Goal: Task Accomplishment & Management: Use online tool/utility

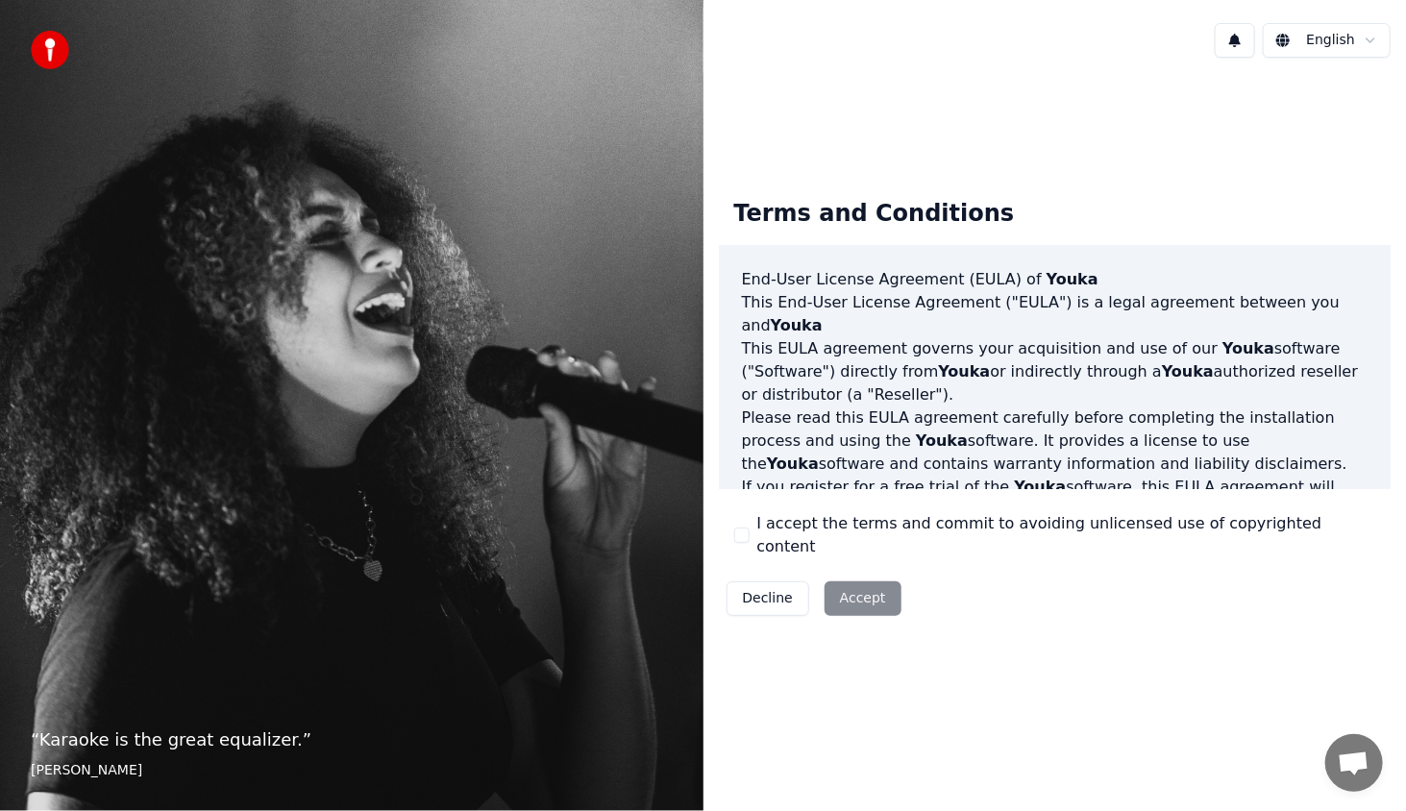
click at [861, 580] on div "Decline Accept" at bounding box center [814, 599] width 190 height 50
click at [812, 538] on label "I accept the terms and commit to avoiding unlicensed use of copyrighted content" at bounding box center [1066, 535] width 619 height 46
click at [750, 538] on button "I accept the terms and commit to avoiding unlicensed use of copyrighted content" at bounding box center [741, 535] width 15 height 15
click at [865, 586] on button "Accept" at bounding box center [863, 598] width 77 height 35
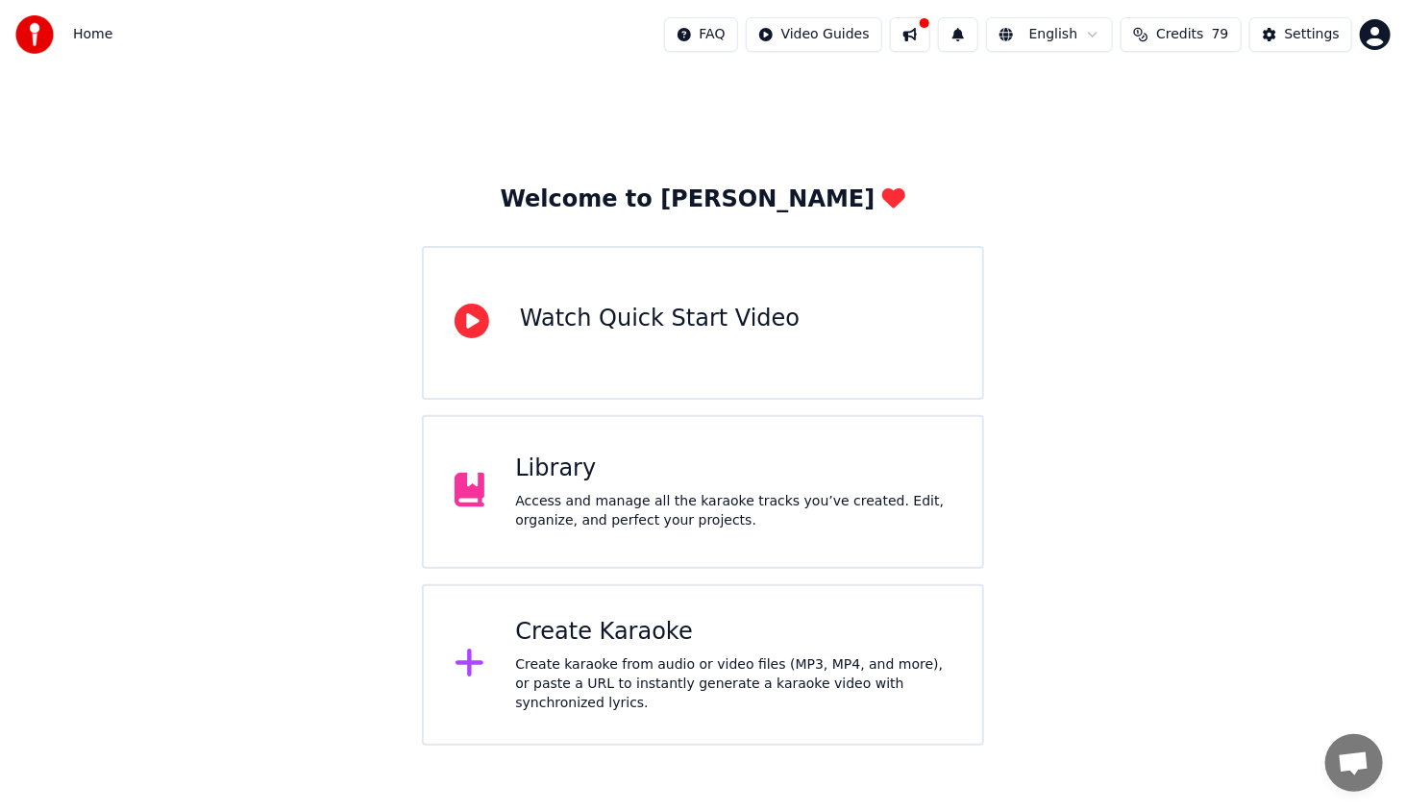
click at [628, 532] on div "Library Access and manage all the karaoke tracks you’ve created. Edit, organize…" at bounding box center [703, 492] width 562 height 154
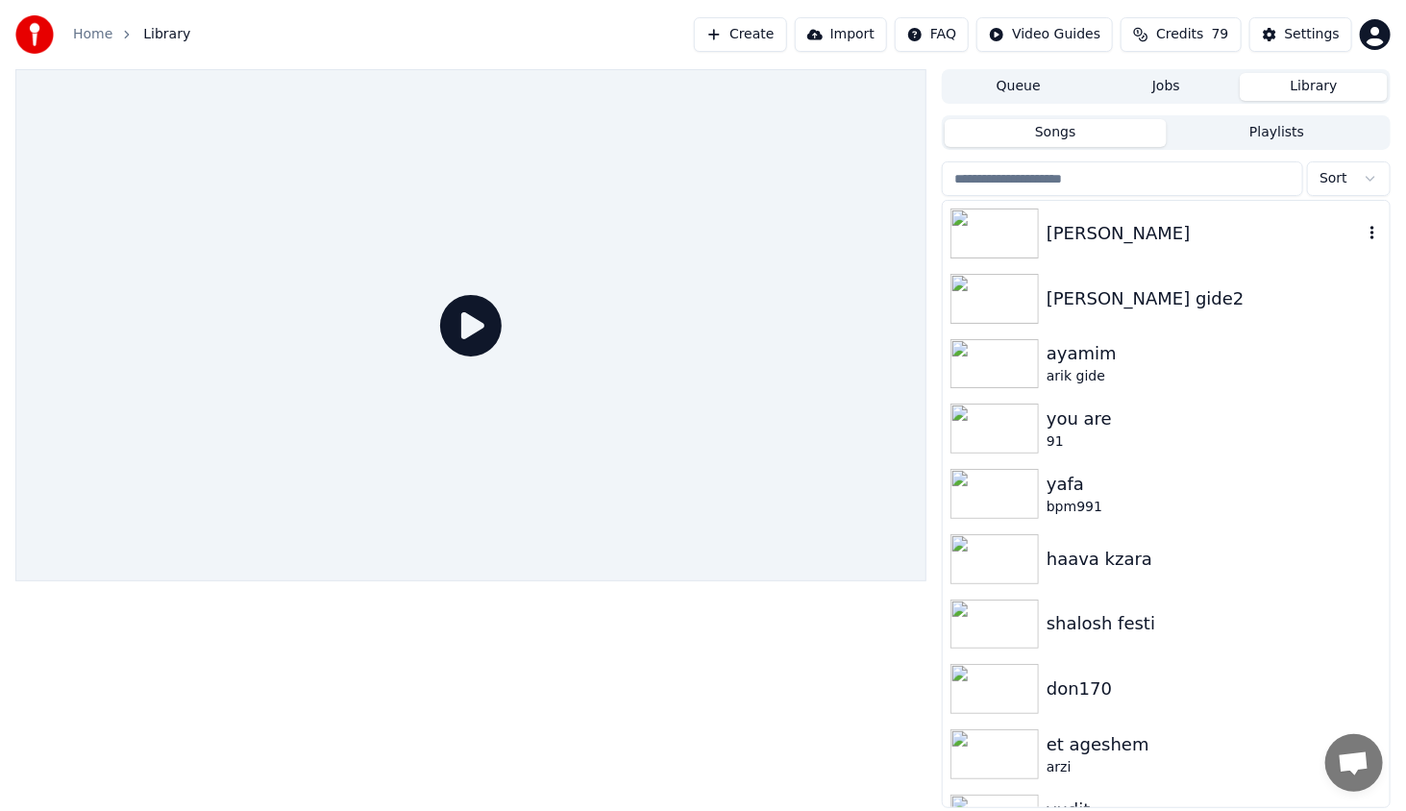
click at [1008, 223] on img at bounding box center [995, 234] width 88 height 50
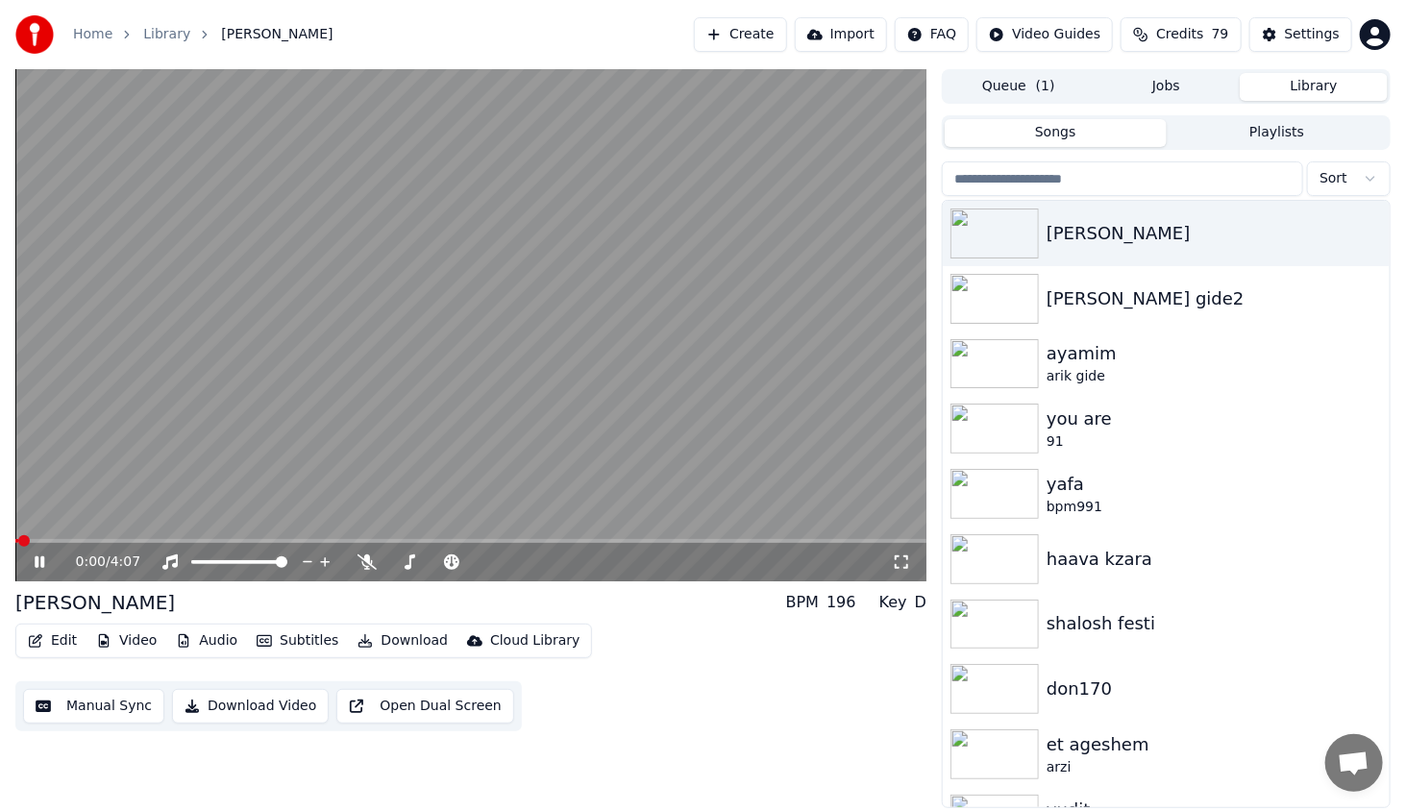
click at [43, 563] on icon at bounding box center [40, 562] width 10 height 12
click at [143, 647] on button "Video" at bounding box center [126, 641] width 76 height 27
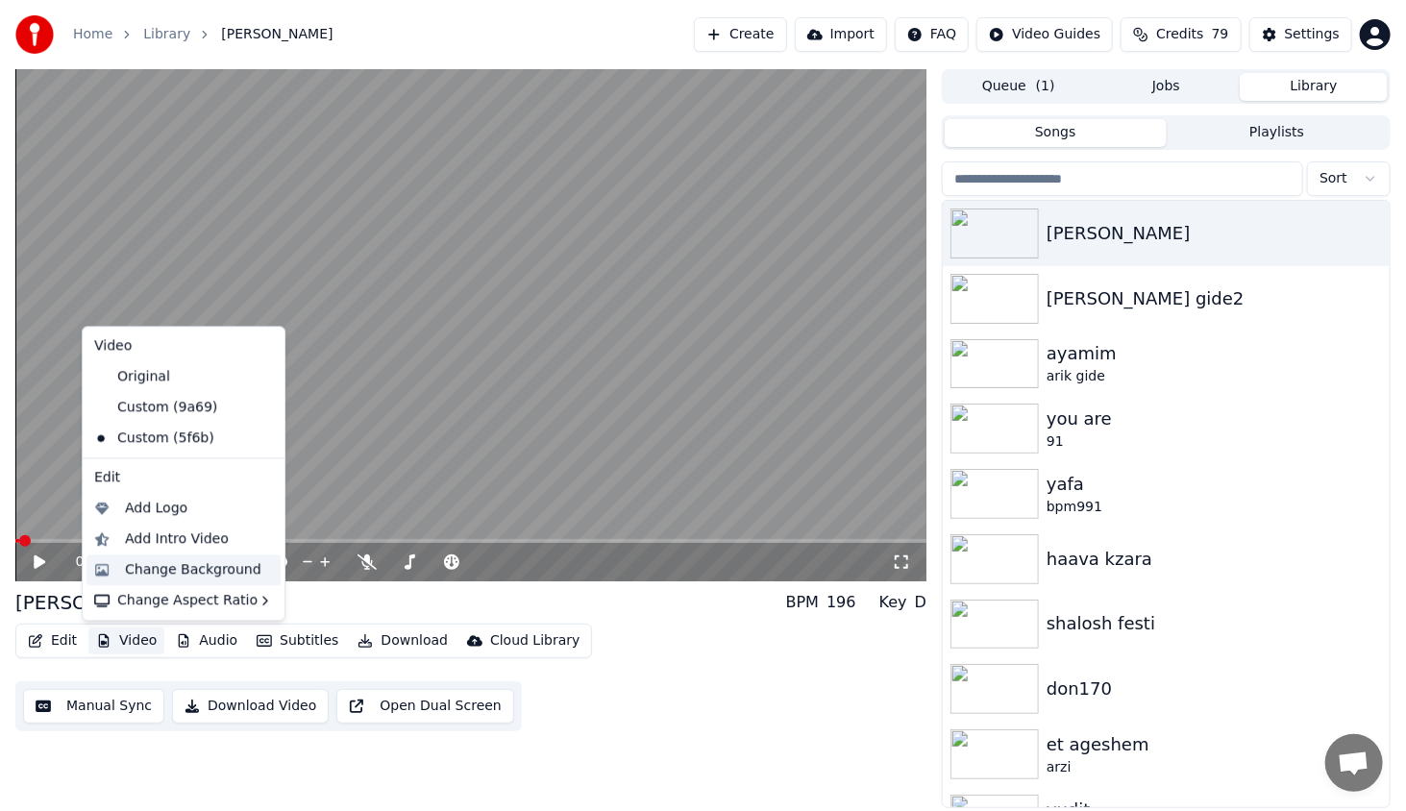
click at [178, 580] on div "Change Background" at bounding box center [183, 570] width 194 height 31
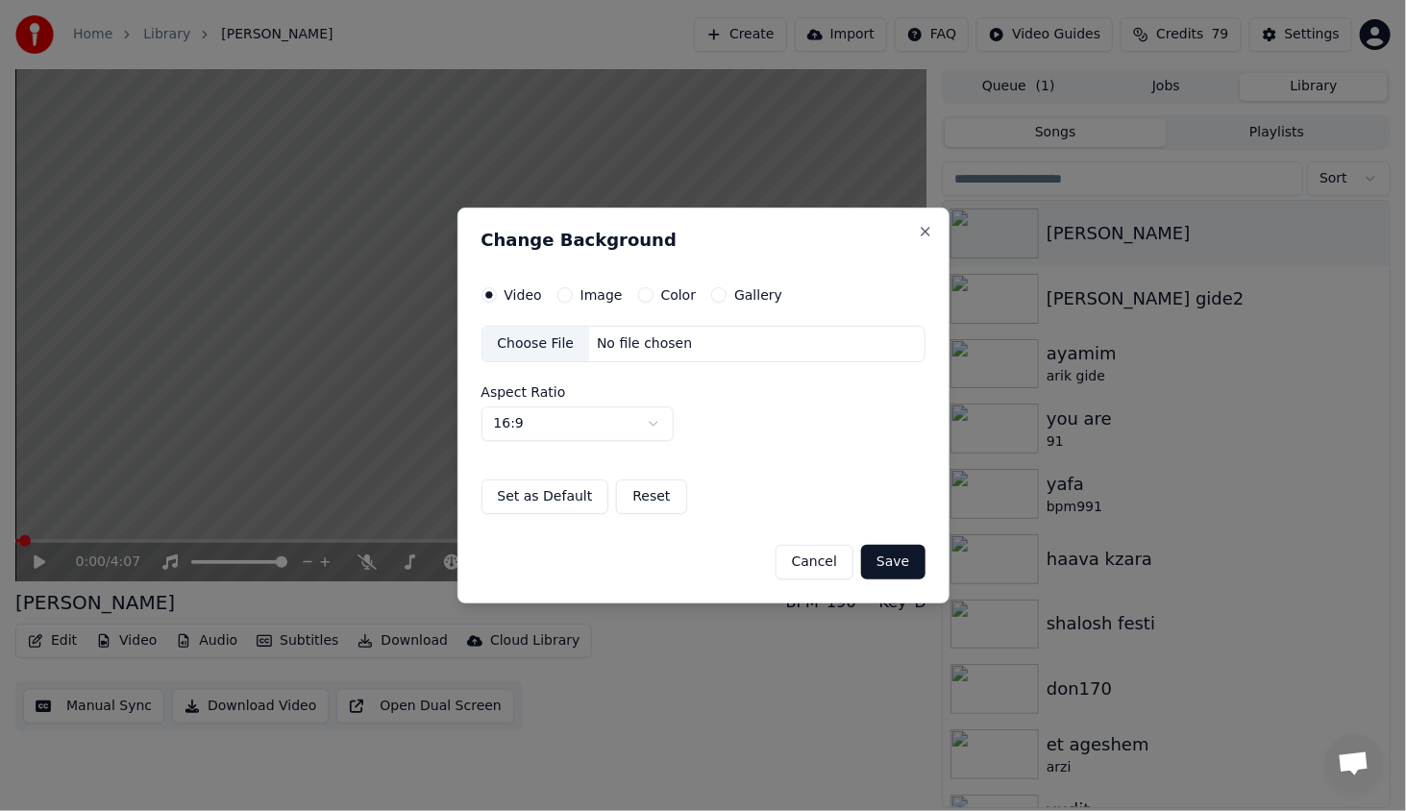
click at [638, 293] on button "Color" at bounding box center [645, 294] width 15 height 15
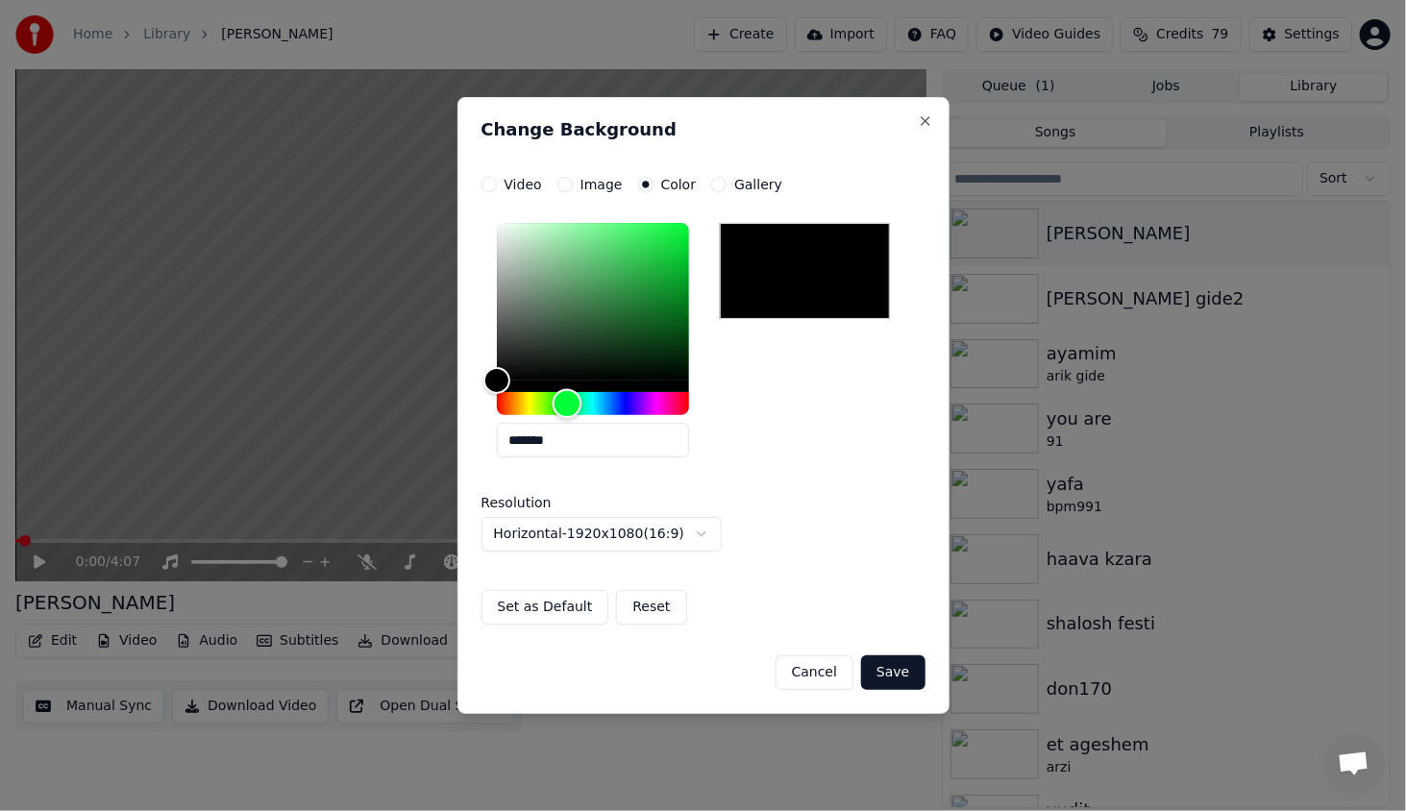
click at [567, 402] on div "Hue" at bounding box center [593, 403] width 192 height 23
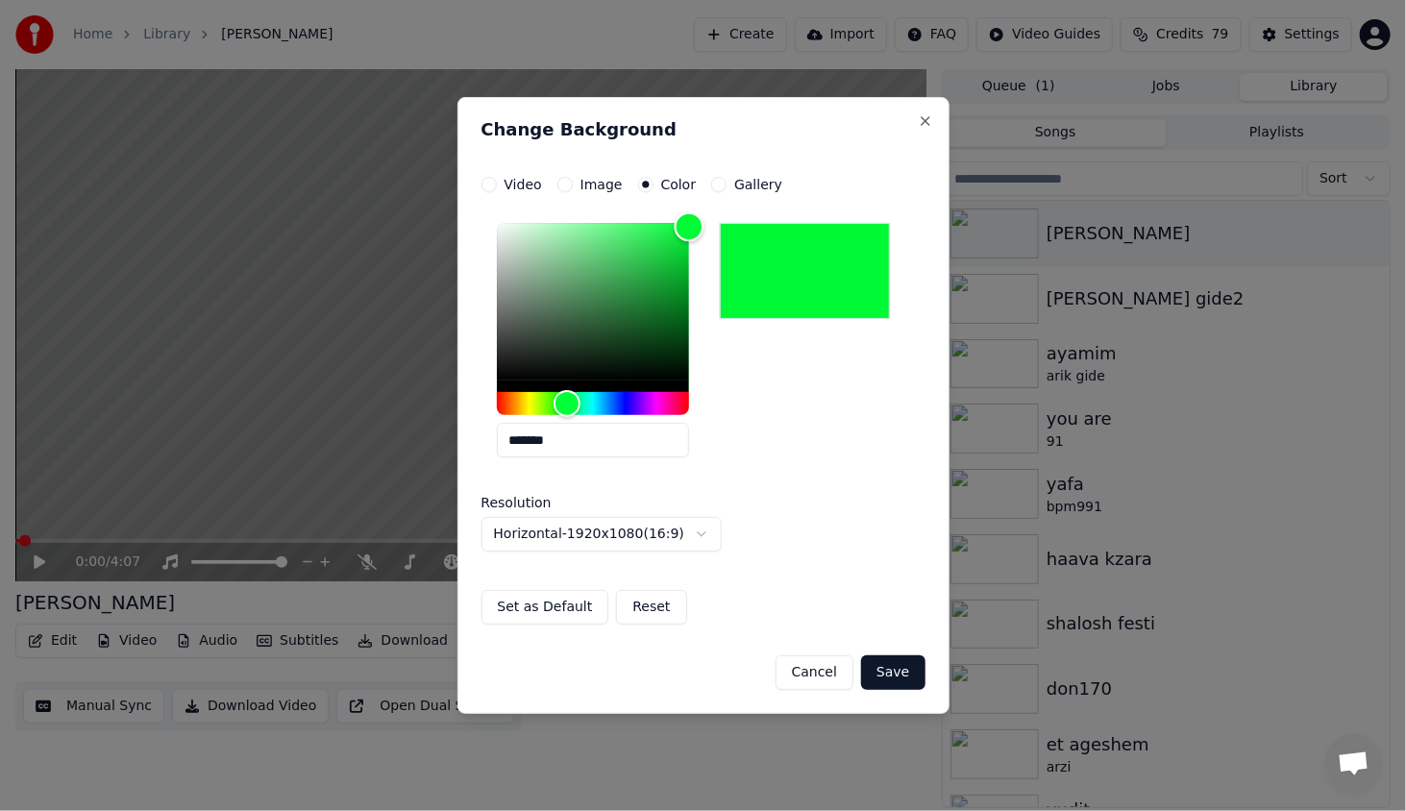
type input "*******"
drag, startPoint x: 568, startPoint y: 356, endPoint x: 730, endPoint y: 149, distance: 262.8
click at [730, 149] on div "**********" at bounding box center [703, 405] width 492 height 617
click at [884, 665] on button "Save" at bounding box center [892, 672] width 63 height 35
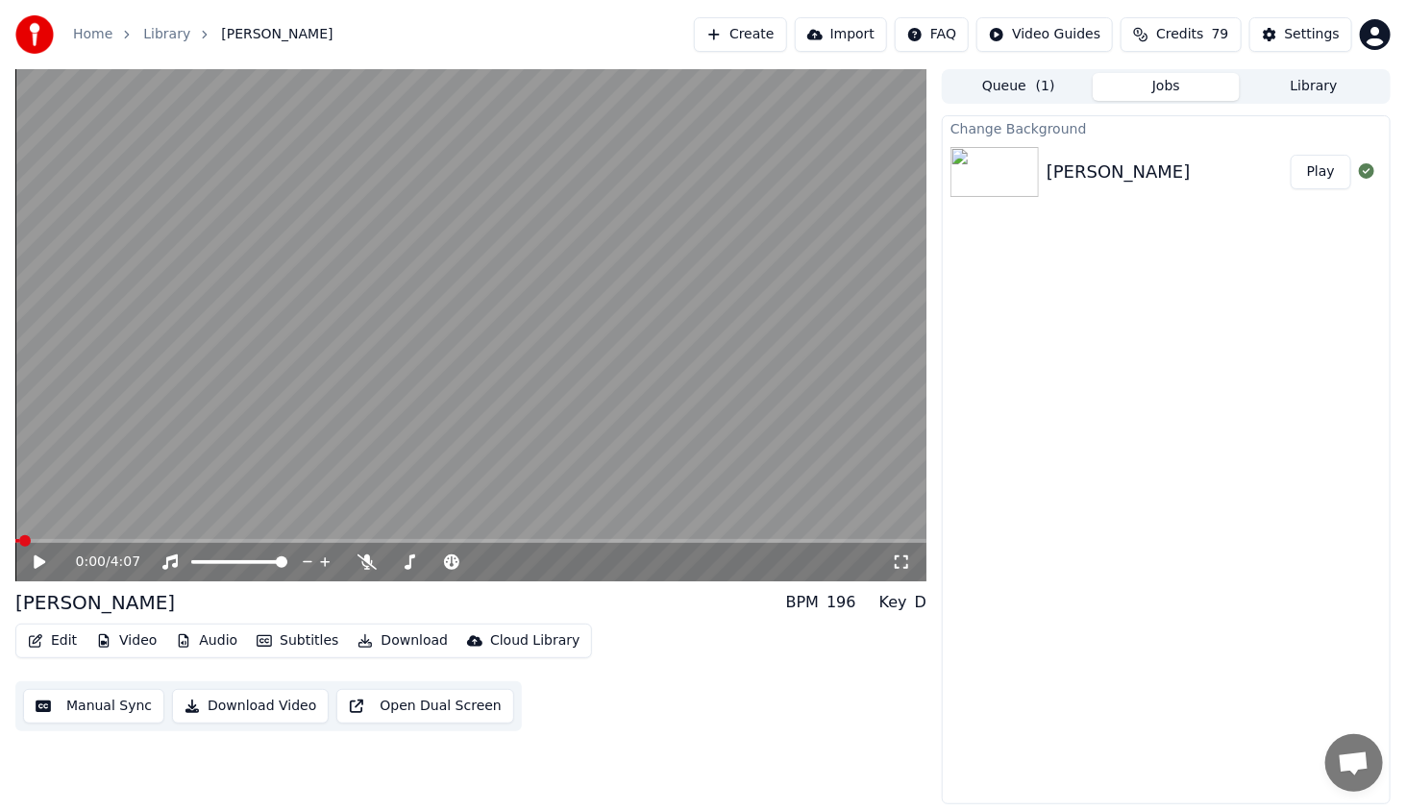
click at [1334, 167] on button "Play" at bounding box center [1321, 172] width 61 height 35
click at [112, 538] on video at bounding box center [470, 325] width 911 height 512
click at [115, 541] on span at bounding box center [470, 541] width 911 height 4
click at [35, 558] on icon at bounding box center [40, 562] width 12 height 13
click at [35, 558] on icon at bounding box center [53, 562] width 45 height 15
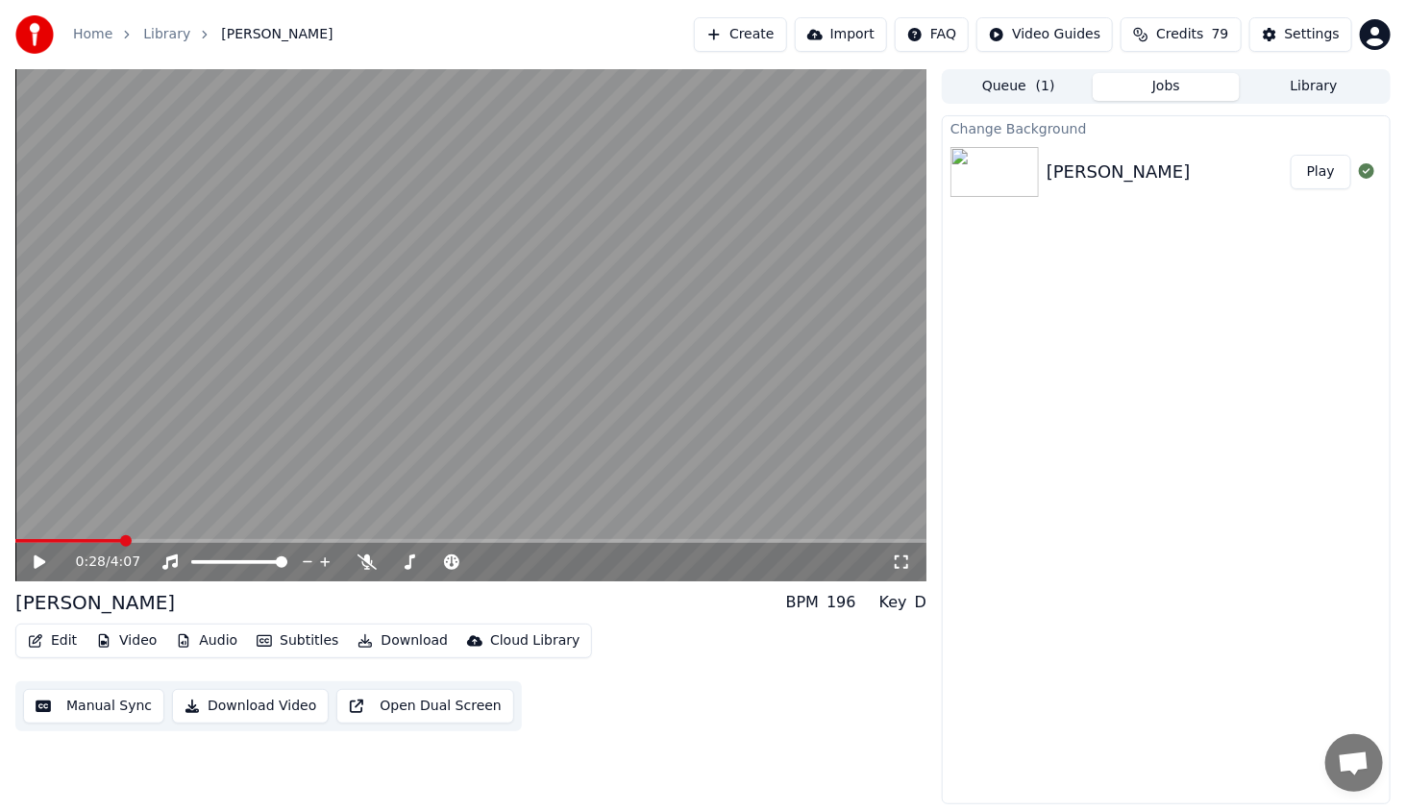
click at [411, 638] on button "Download" at bounding box center [403, 641] width 106 height 27
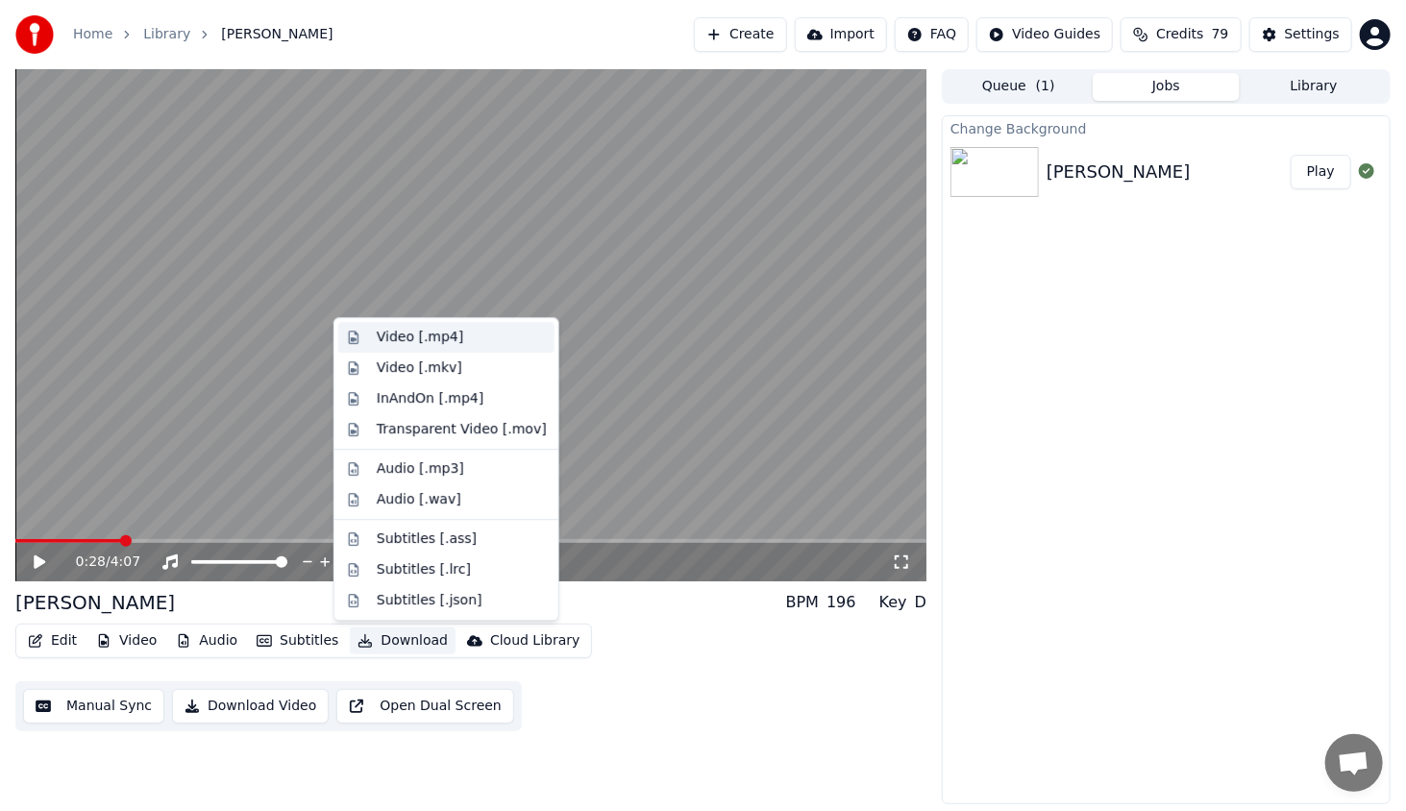
click at [435, 335] on div "Video [.mp4]" at bounding box center [420, 337] width 86 height 19
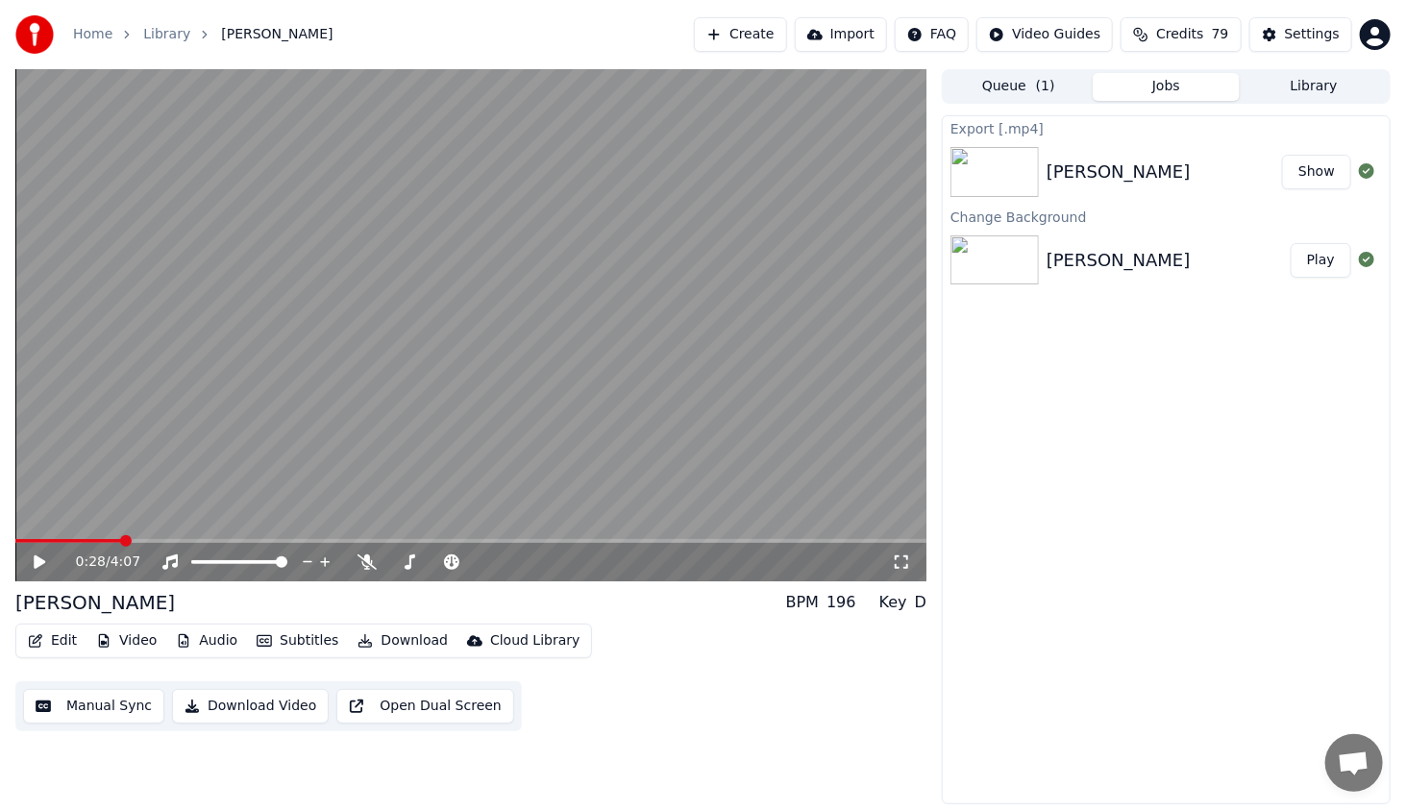
drag, startPoint x: 1323, startPoint y: 179, endPoint x: 1213, endPoint y: 485, distance: 325.9
click at [1253, 453] on div "Export [.mp4] [PERSON_NAME] Show Change Background [PERSON_NAME] Play" at bounding box center [1166, 459] width 449 height 689
